Goal: Task Accomplishment & Management: Complete application form

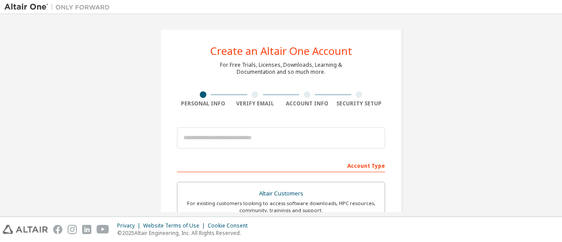
scroll to position [102, 0]
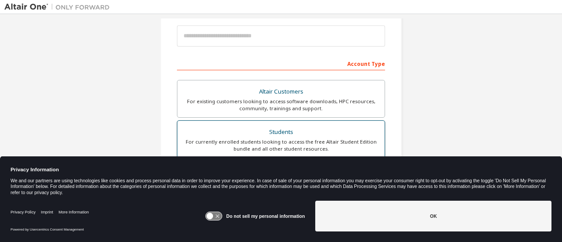
click at [318, 134] on div "Students" at bounding box center [281, 132] width 197 height 12
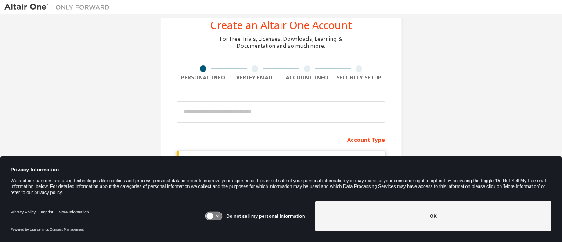
scroll to position [25, 0]
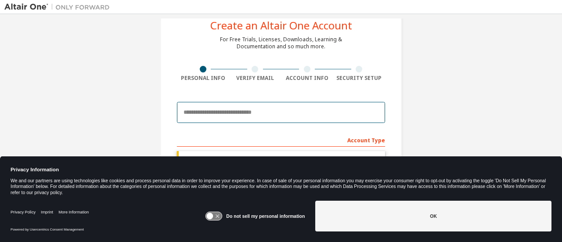
click at [308, 108] on input "email" at bounding box center [281, 112] width 208 height 21
type input "**********"
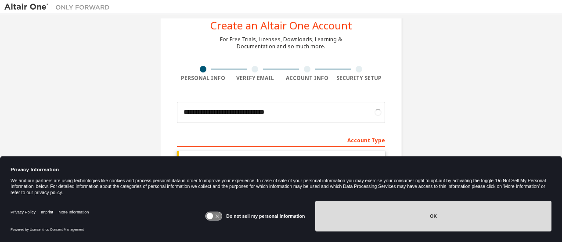
click at [497, 210] on button "OK" at bounding box center [434, 216] width 236 height 31
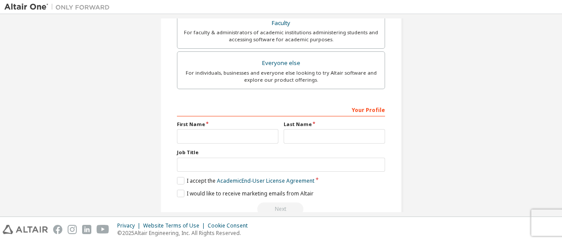
scroll to position [269, 0]
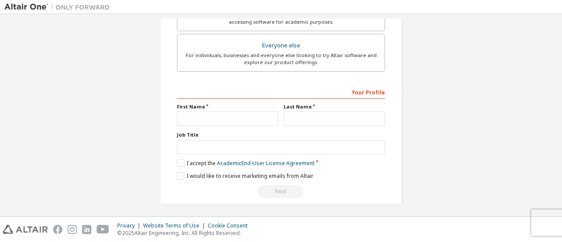
click at [212, 128] on div "Your Profile First Name Last Name Job Title Please provide State/Province to he…" at bounding box center [281, 142] width 208 height 114
click at [207, 116] on input "text" at bounding box center [228, 119] width 102 height 15
type input "*******"
type input "**********"
click at [206, 137] on div "Job Title" at bounding box center [281, 142] width 208 height 23
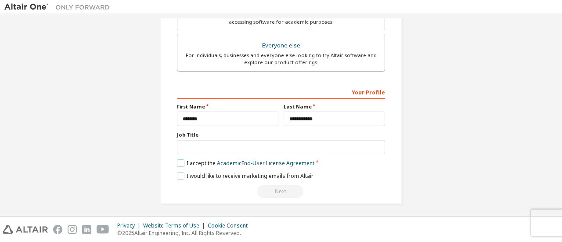
click at [179, 162] on label "I accept the Academic End-User License Agreement" at bounding box center [246, 163] width 138 height 7
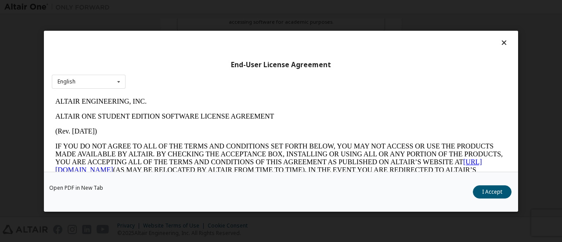
scroll to position [0, 0]
click at [492, 196] on button "I Accept" at bounding box center [492, 191] width 39 height 13
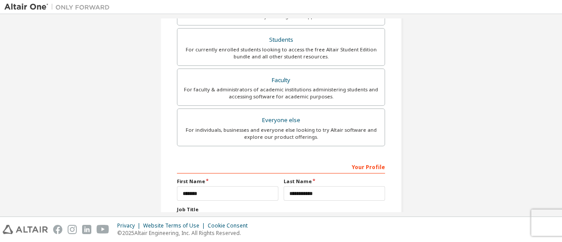
scroll to position [269, 0]
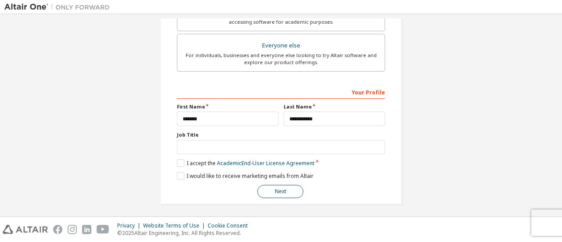
click at [269, 189] on button "Next" at bounding box center [281, 191] width 46 height 13
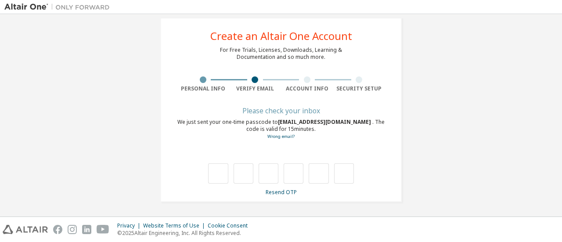
type input "*"
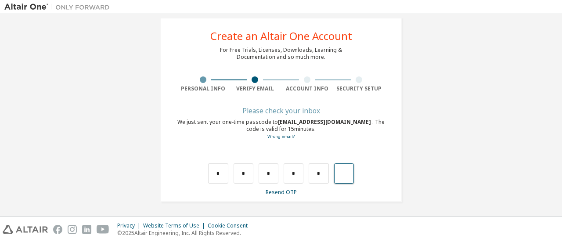
type input "*"
